Goal: Information Seeking & Learning: Learn about a topic

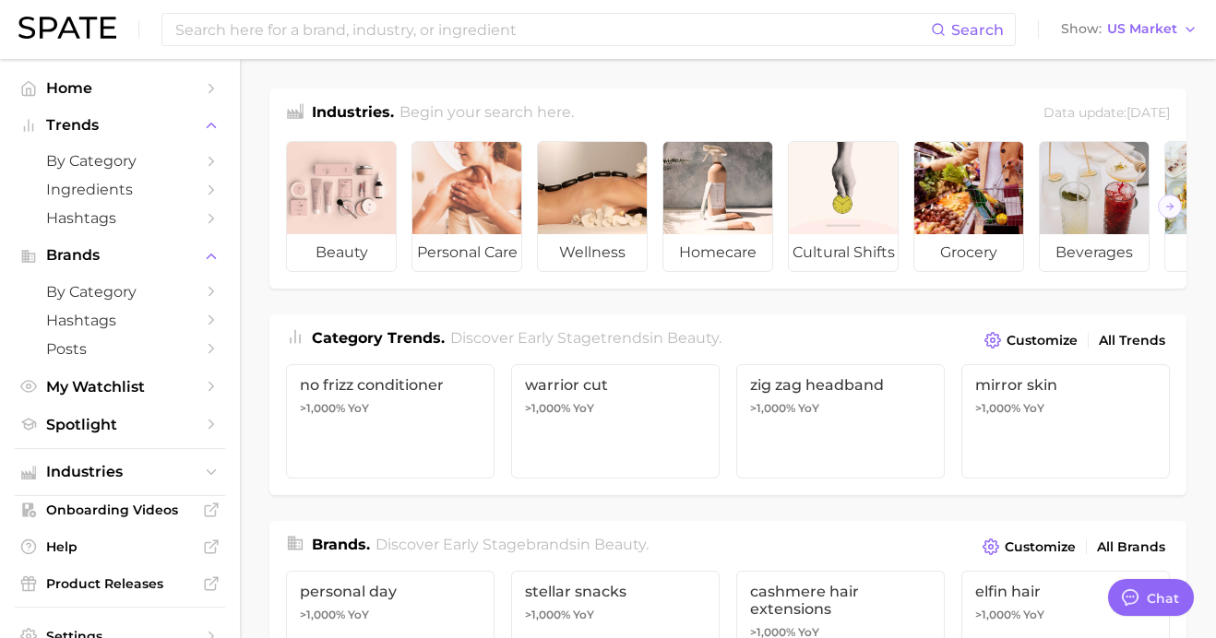
type textarea "x"
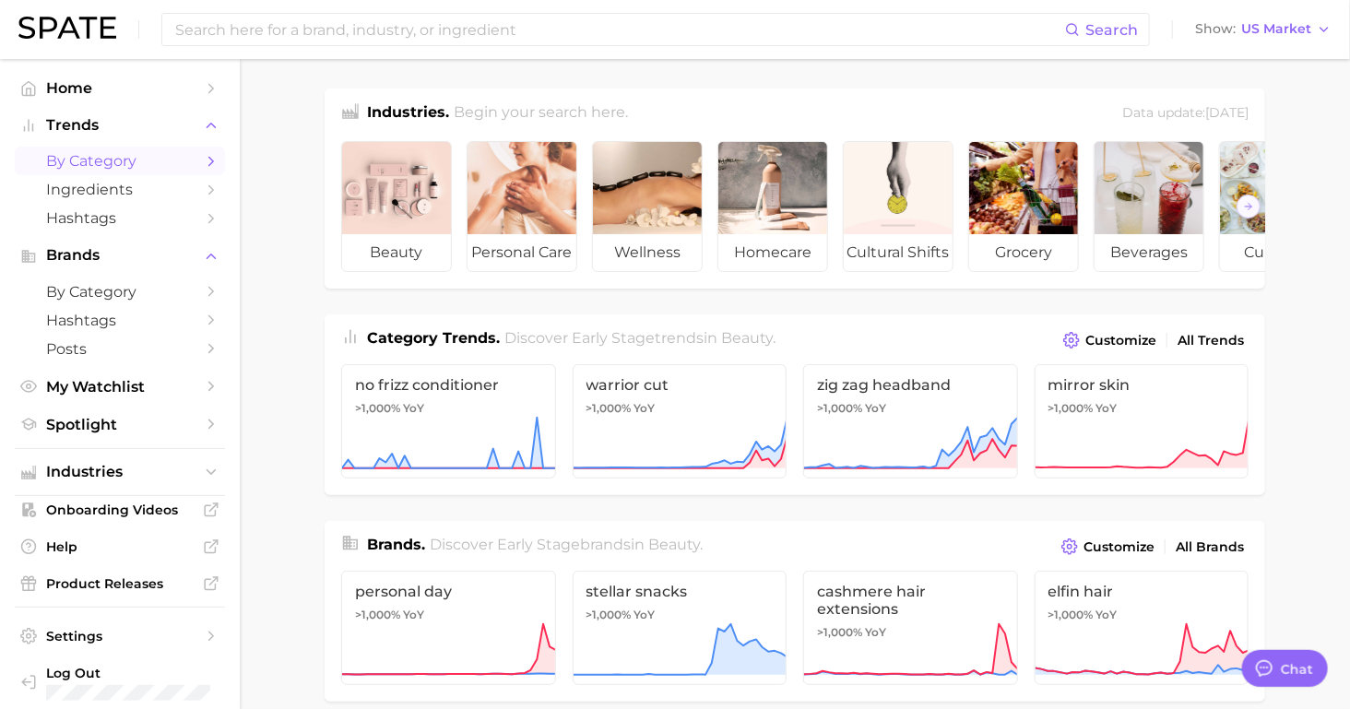
click at [146, 164] on span "by Category" at bounding box center [120, 161] width 148 height 18
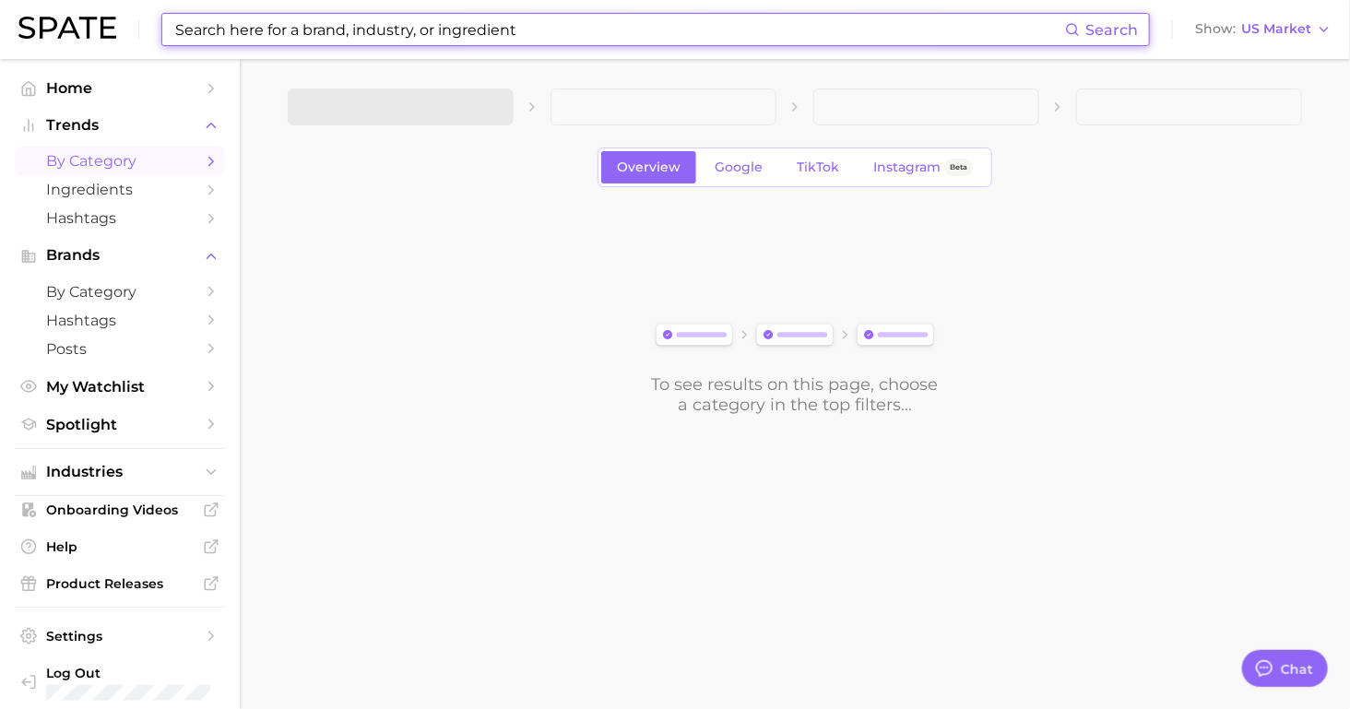
click at [329, 37] on input at bounding box center [619, 29] width 892 height 31
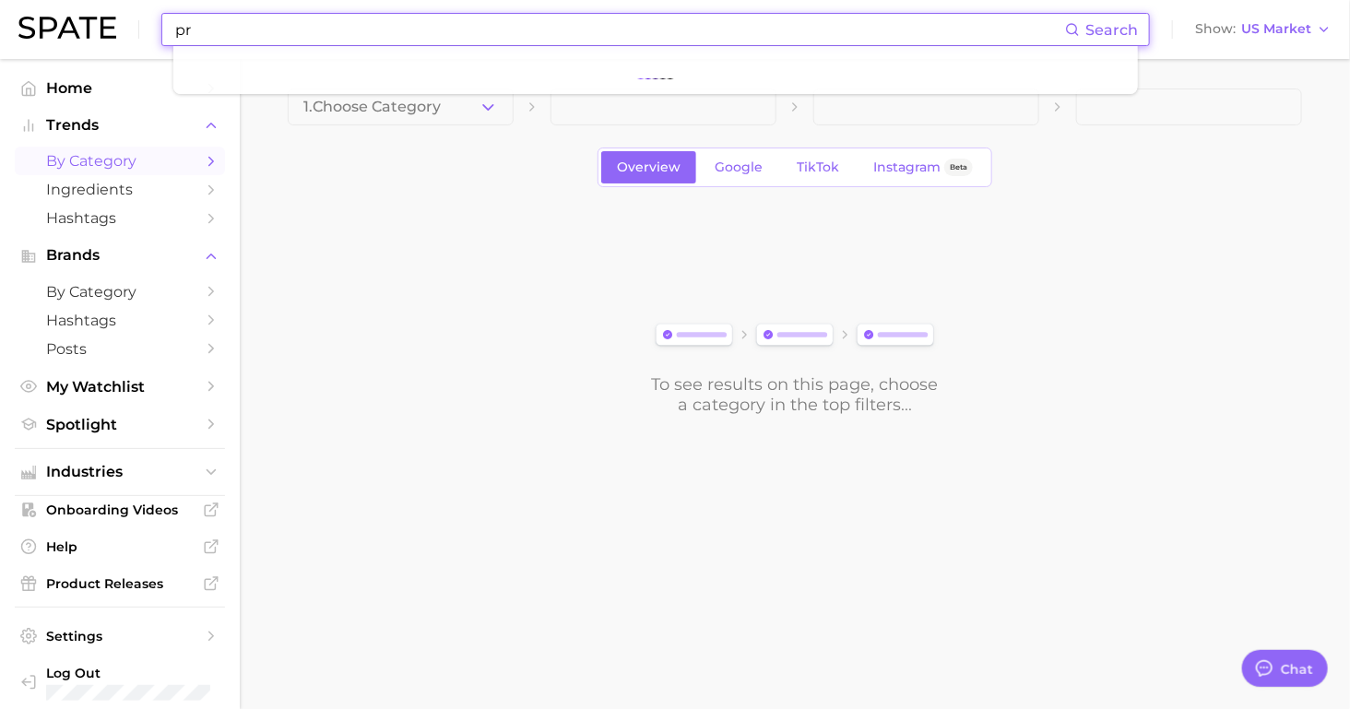
type input "pro"
drag, startPoint x: 214, startPoint y: 30, endPoint x: 77, endPoint y: 30, distance: 136.5
click at [77, 30] on div "pro Search Show US Market" at bounding box center [674, 29] width 1313 height 59
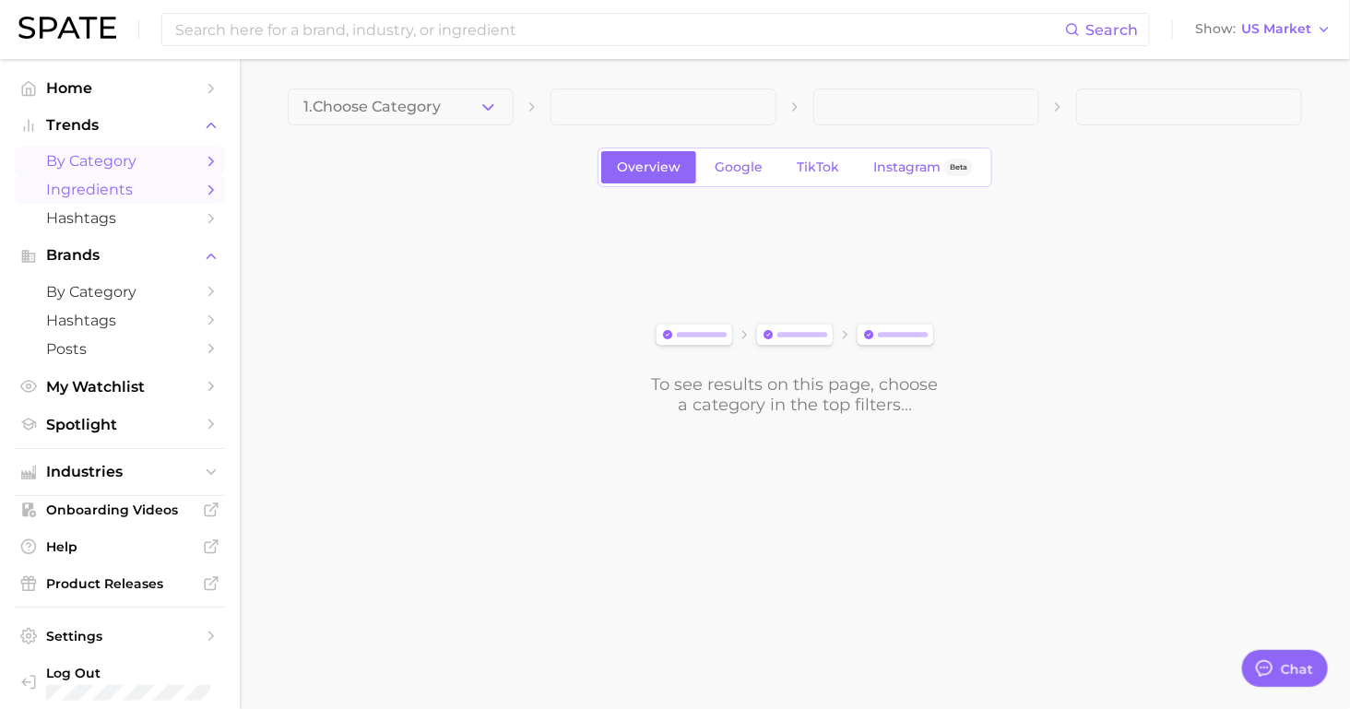
click at [77, 193] on span "Ingredients" at bounding box center [120, 190] width 148 height 18
click at [114, 163] on span "by Category" at bounding box center [120, 161] width 148 height 18
click at [469, 113] on button "1. Choose Category" at bounding box center [401, 107] width 226 height 37
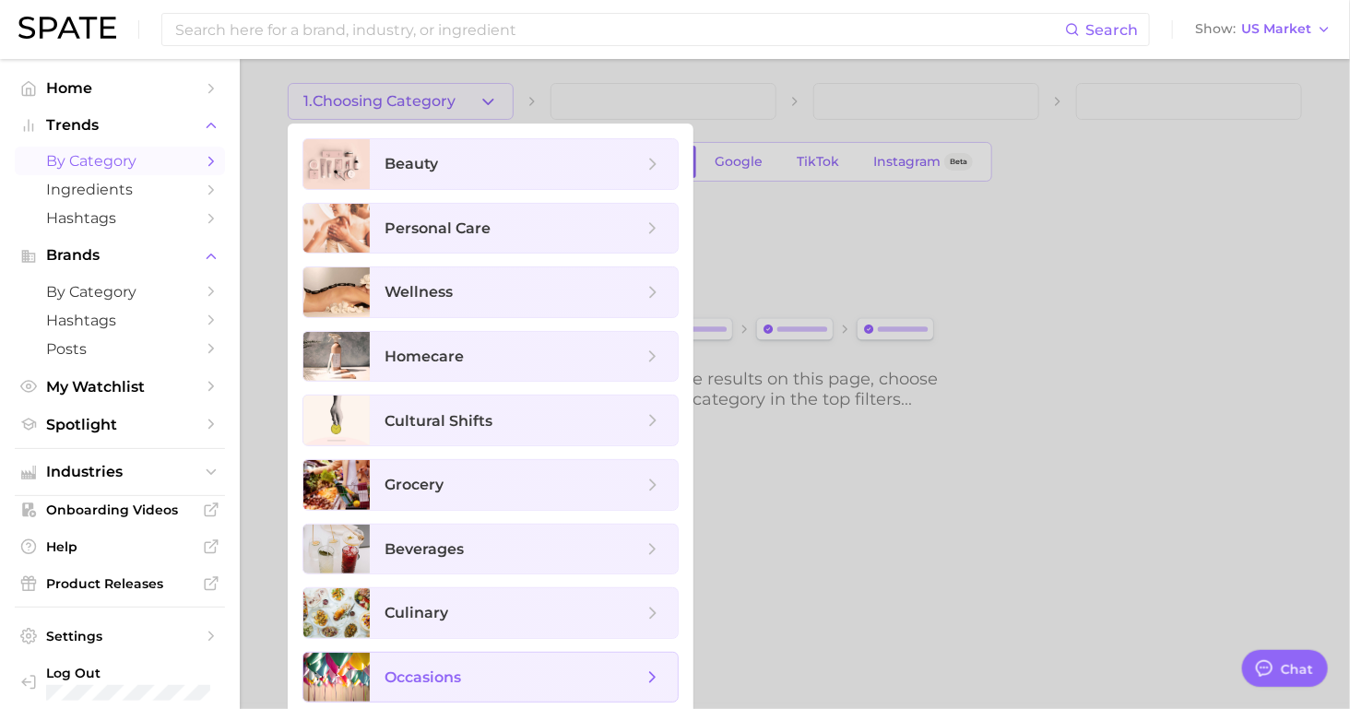
scroll to position [6, 0]
click at [511, 221] on span "personal care" at bounding box center [514, 228] width 258 height 20
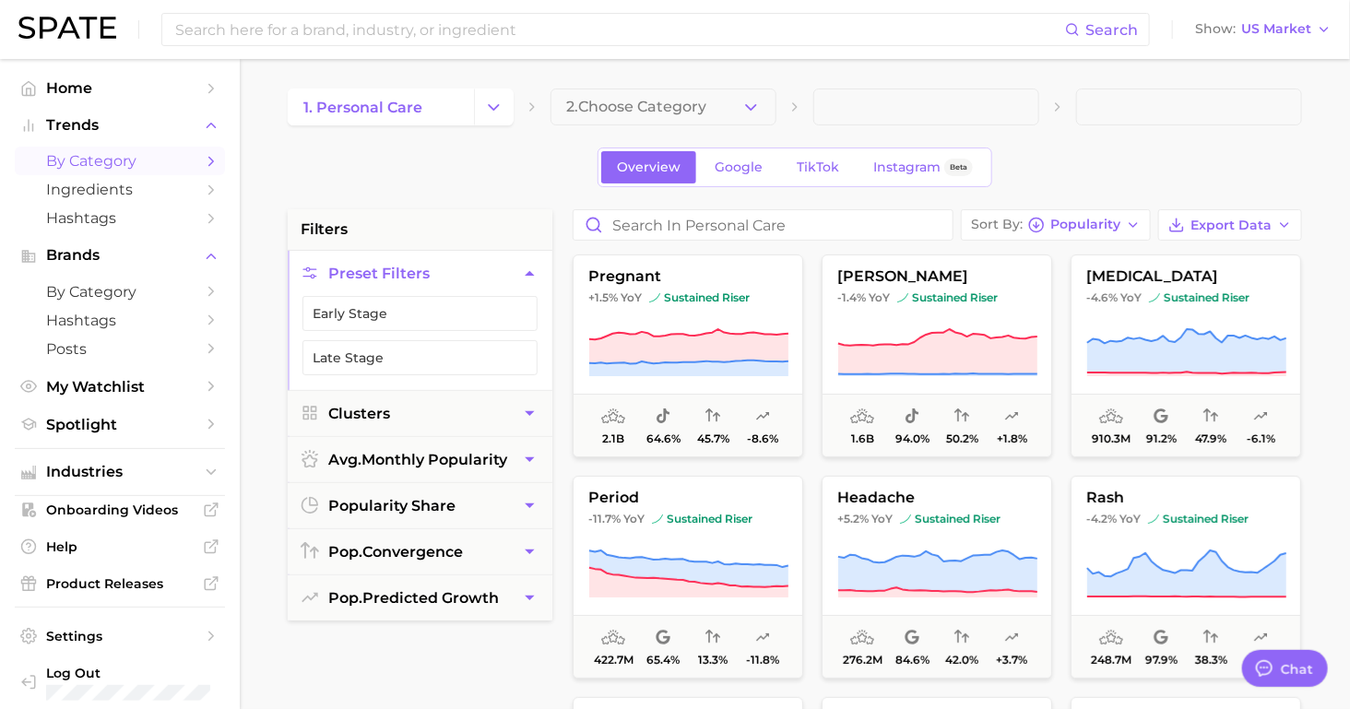
click at [721, 108] on button "2. Choose Category" at bounding box center [664, 107] width 226 height 37
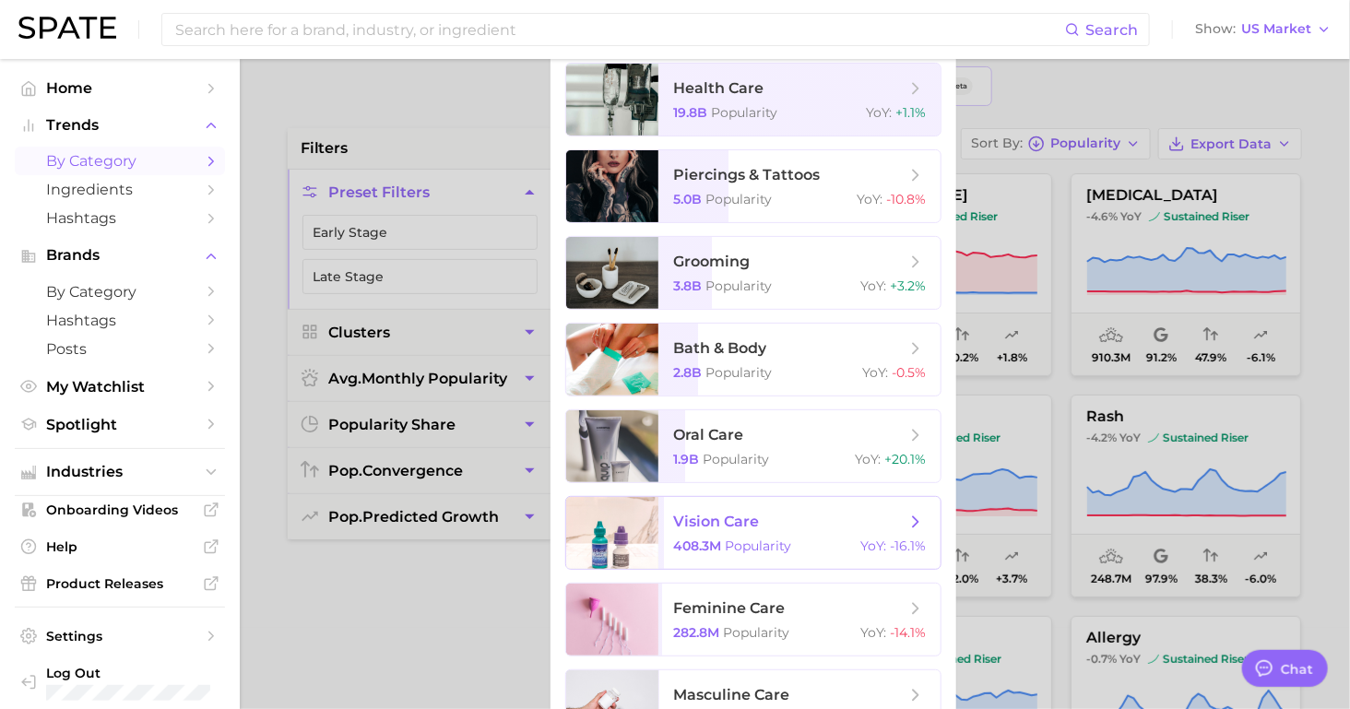
scroll to position [84, 0]
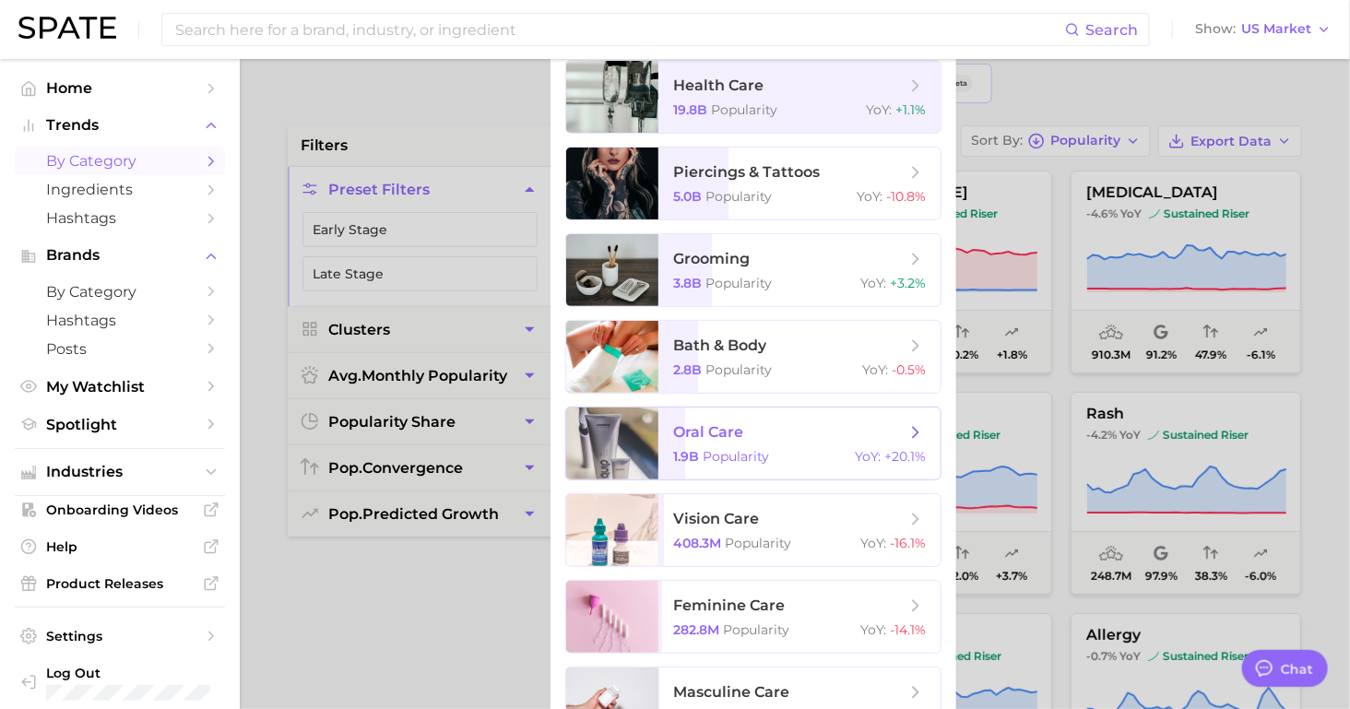
click at [748, 443] on span "oral care 1.9b Popularity YoY : +20.1%" at bounding box center [800, 444] width 282 height 72
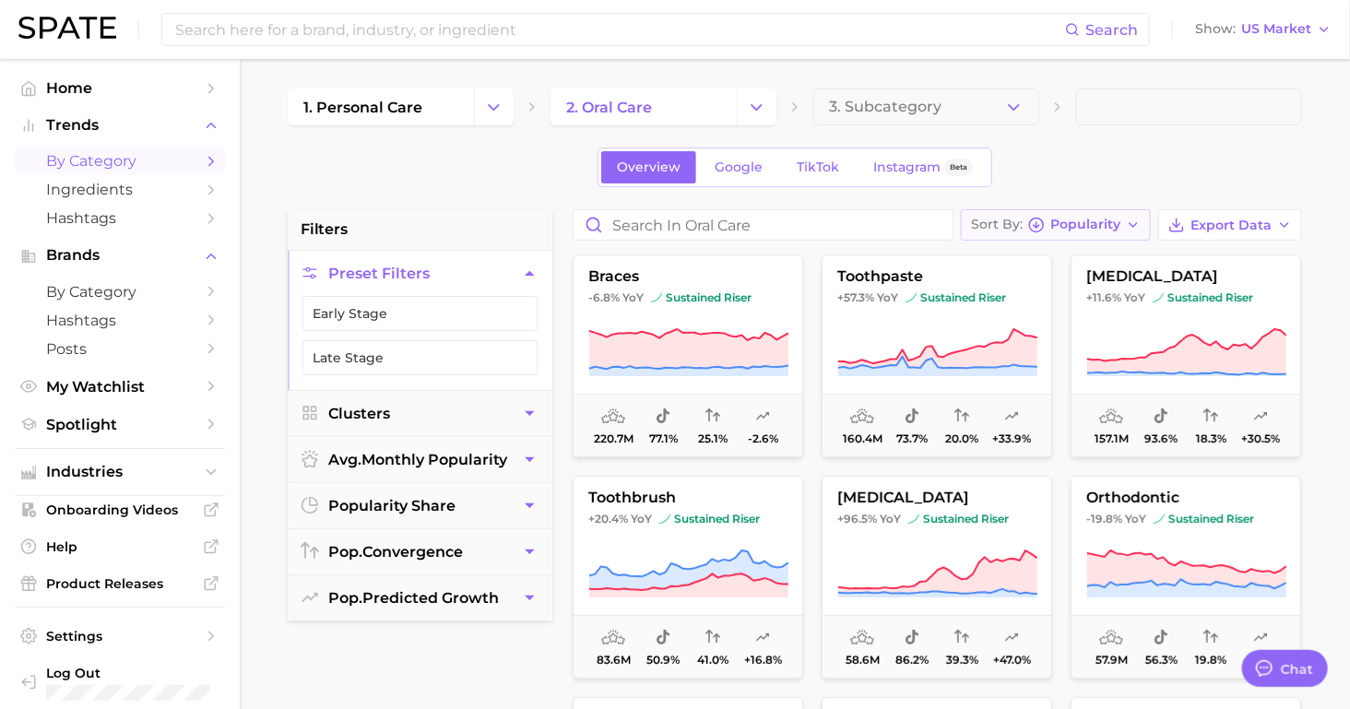
click at [1118, 222] on span "Popularity" at bounding box center [1086, 225] width 70 height 10
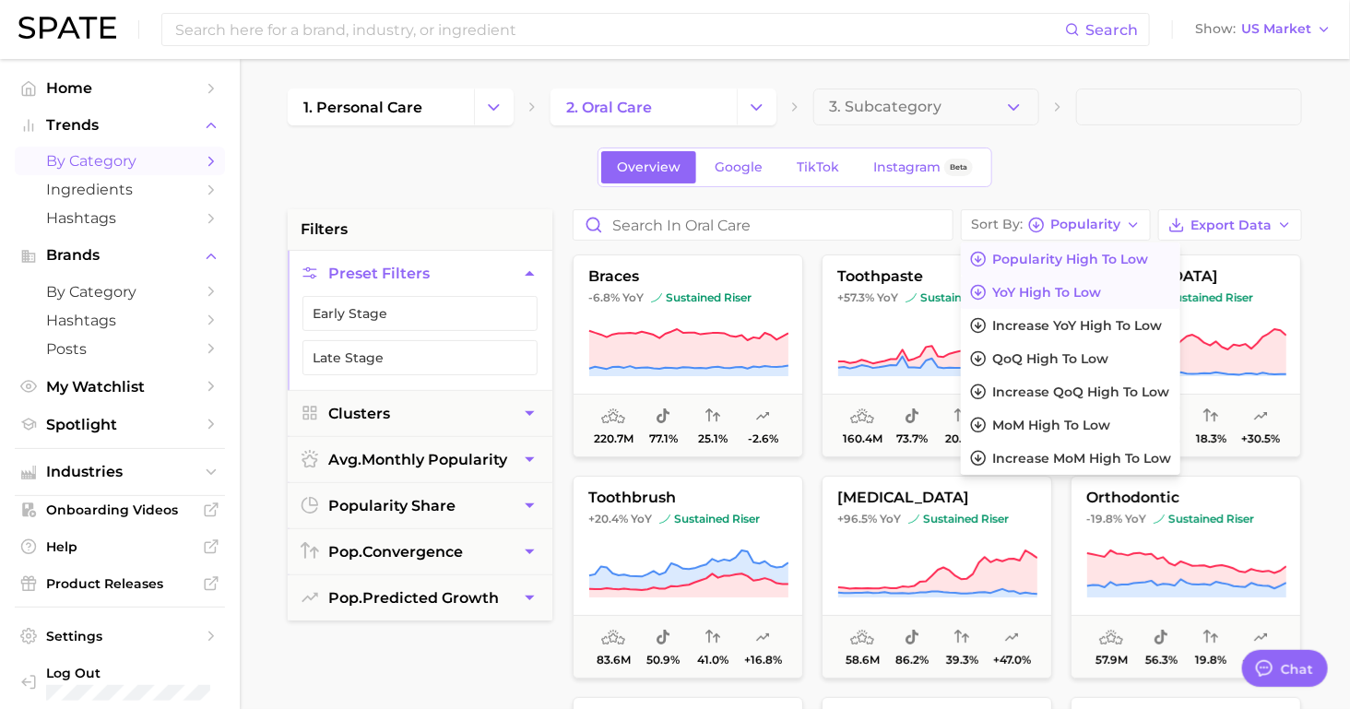
click at [1079, 286] on span "YoY high to low" at bounding box center [1046, 293] width 109 height 16
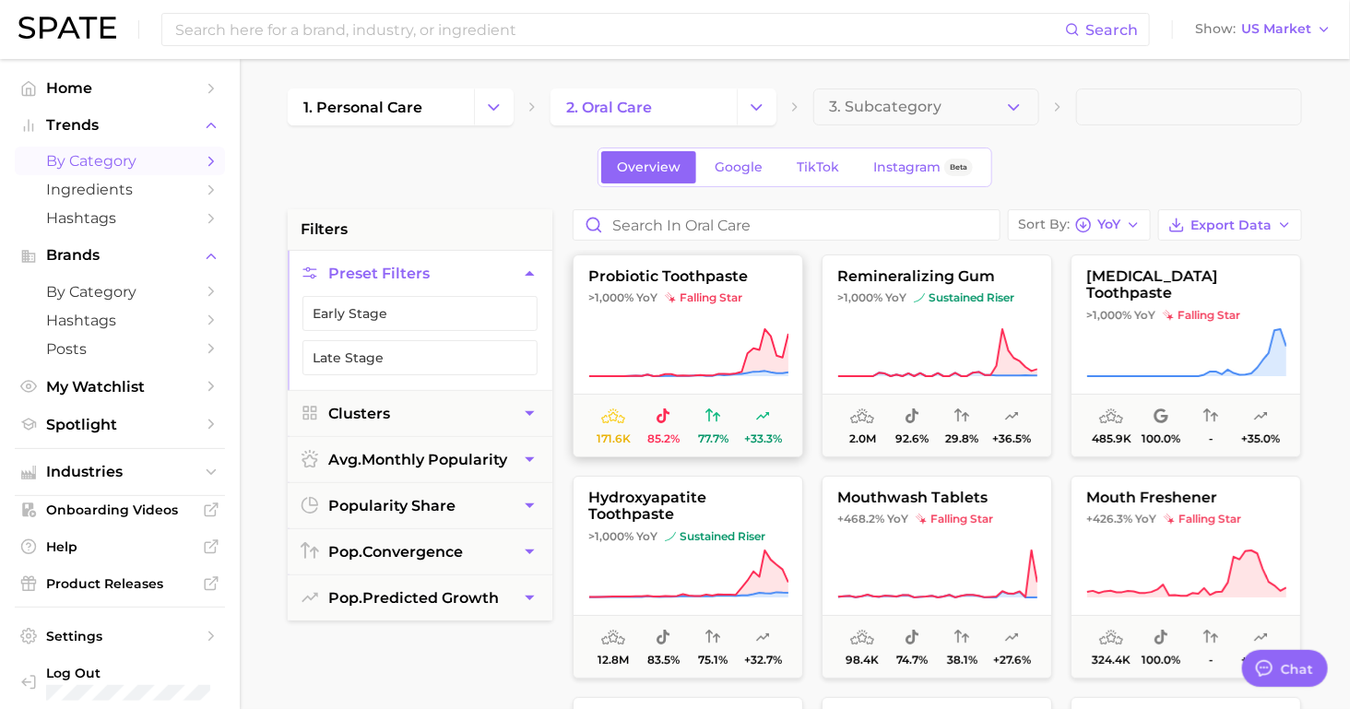
click at [637, 314] on button "probiotic toothpaste >1,000% YoY falling star 171.6k 85.2% 77.7% +33.3%" at bounding box center [688, 356] width 231 height 203
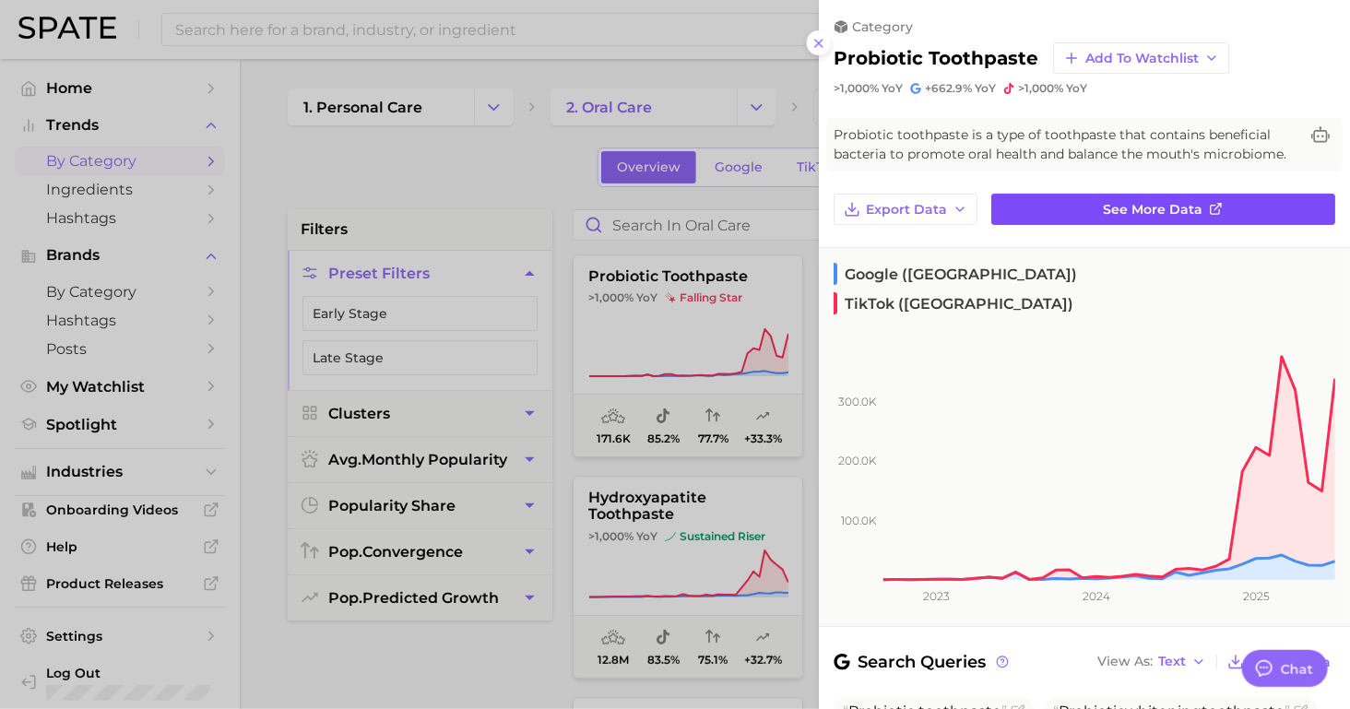
click at [1088, 203] on link "See more data" at bounding box center [1163, 209] width 344 height 31
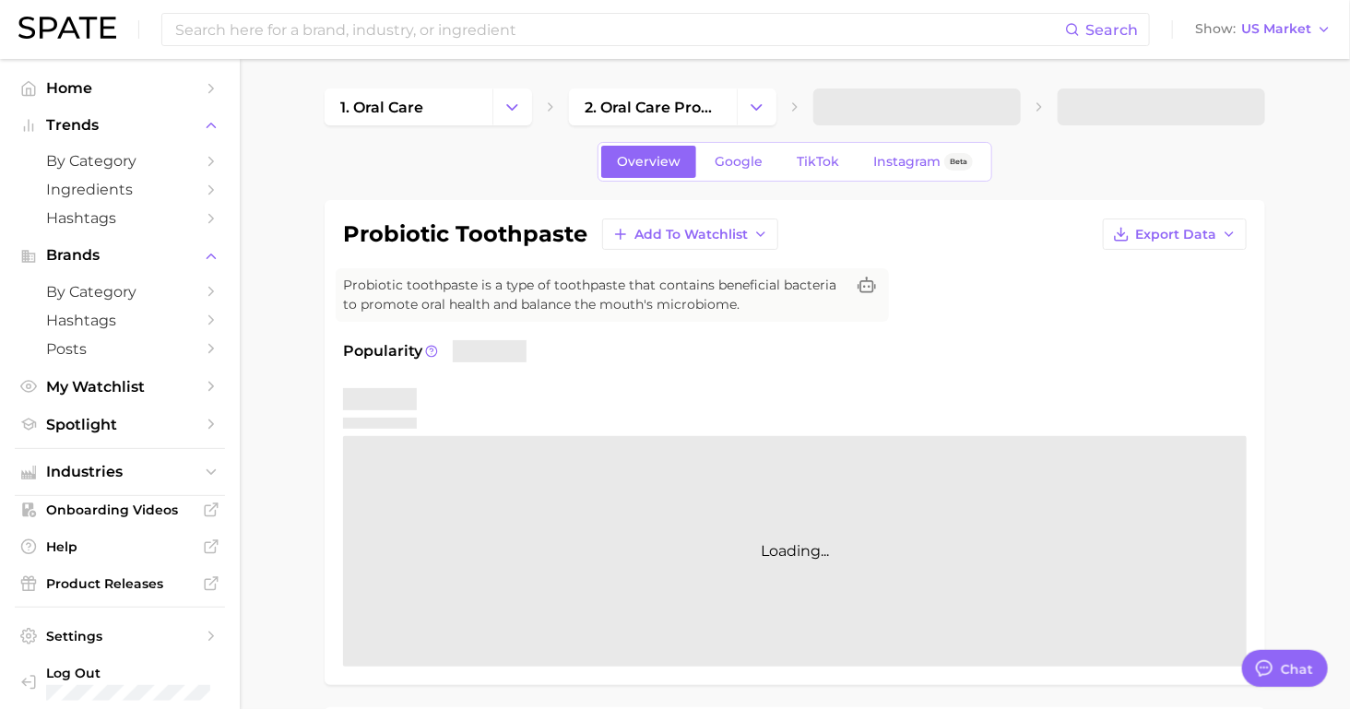
type textarea "x"
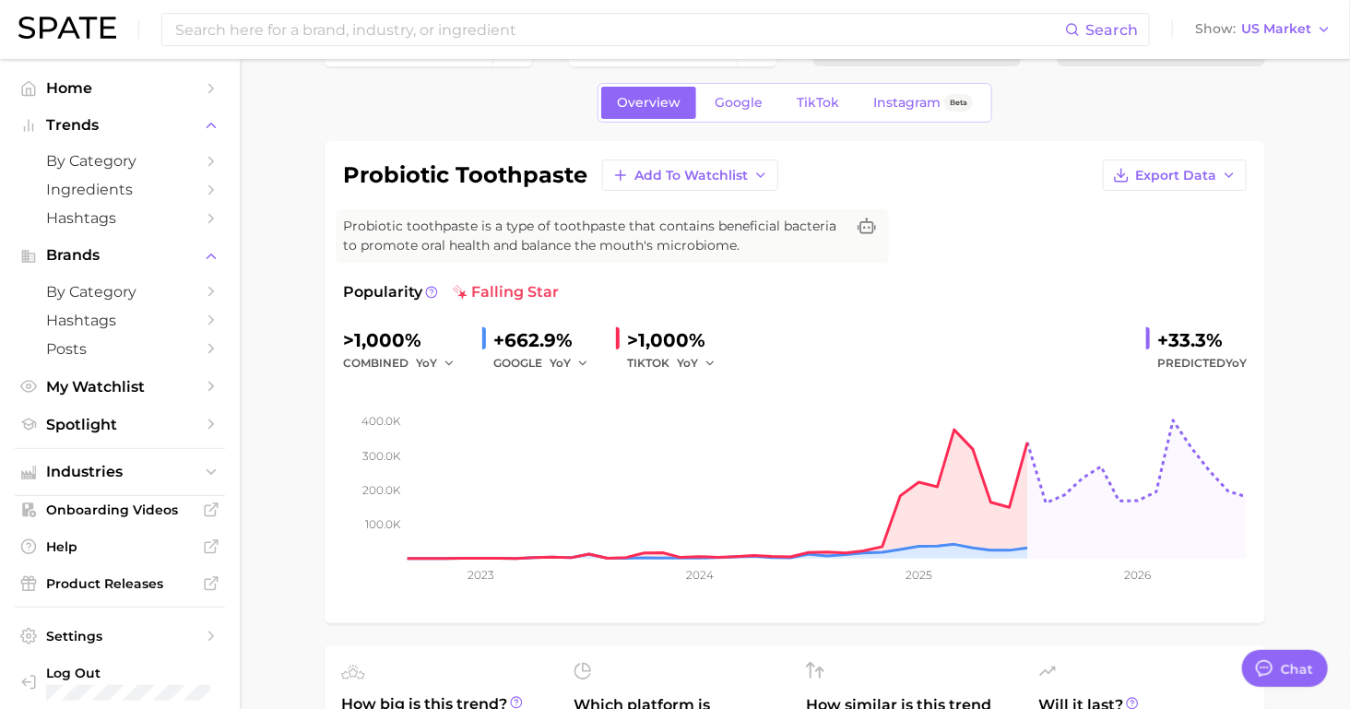
scroll to position [70, 0]
